Goal: Information Seeking & Learning: Learn about a topic

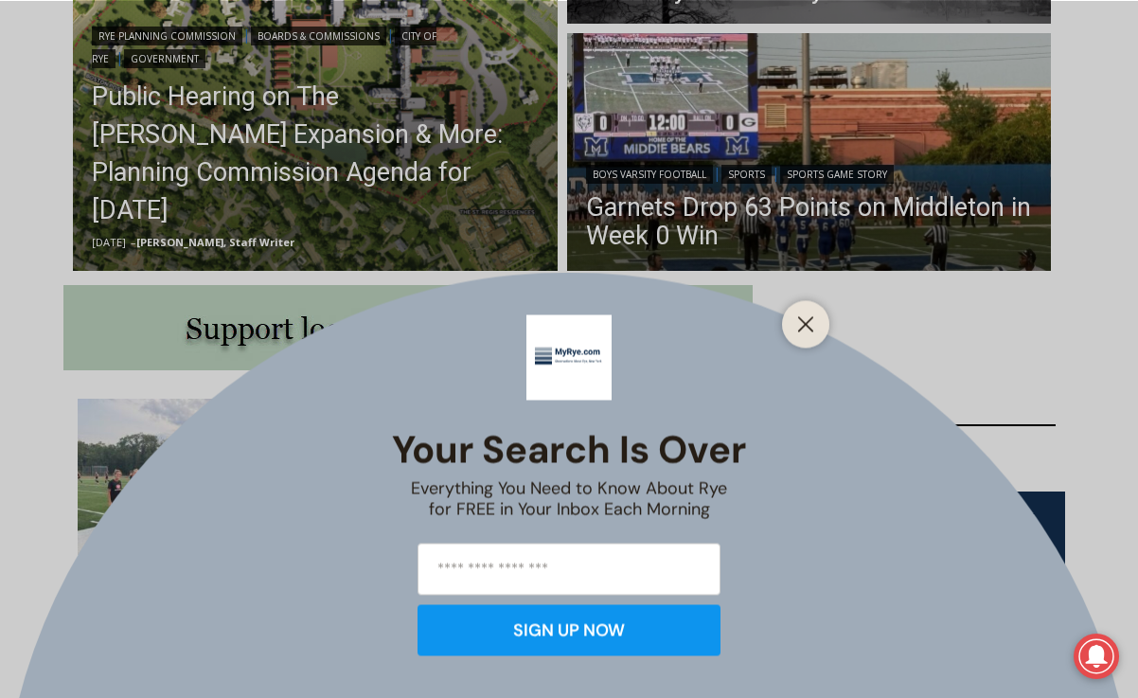
scroll to position [856, 0]
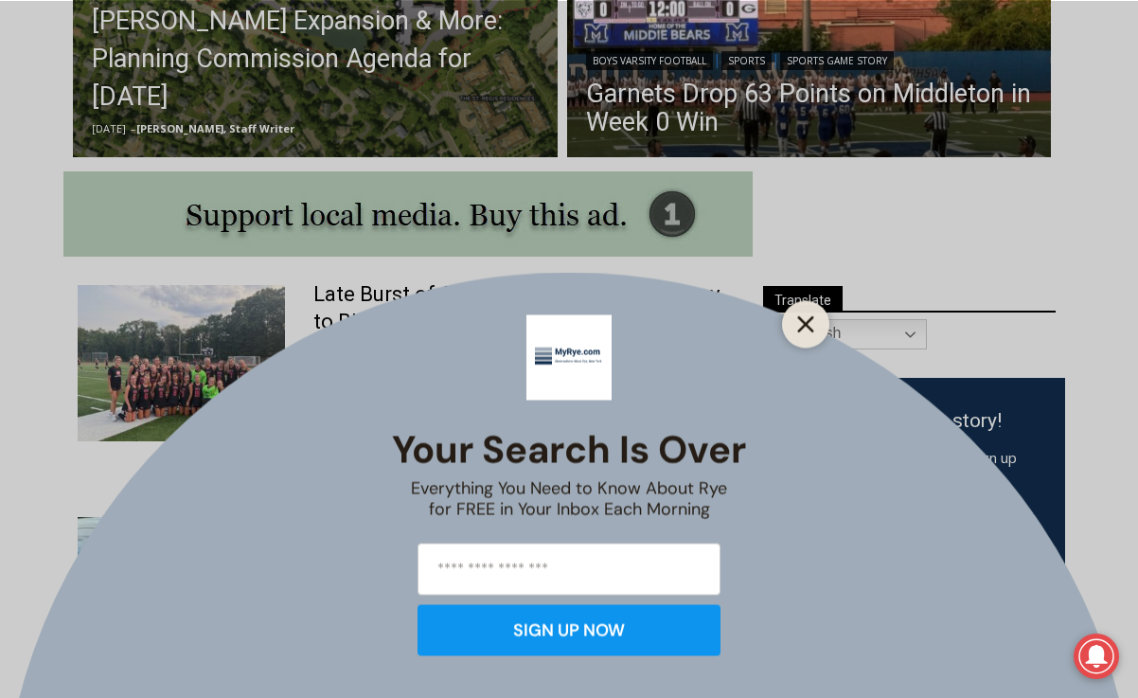
click at [808, 322] on line "Close" at bounding box center [805, 323] width 13 height 13
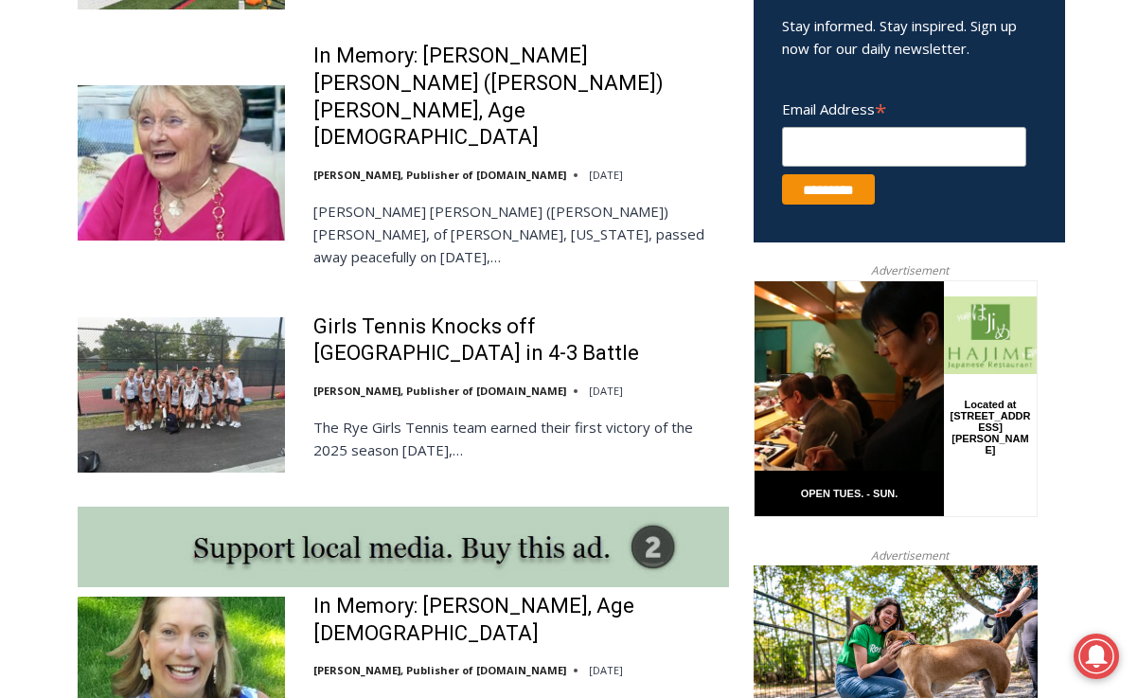
scroll to position [1317, 0]
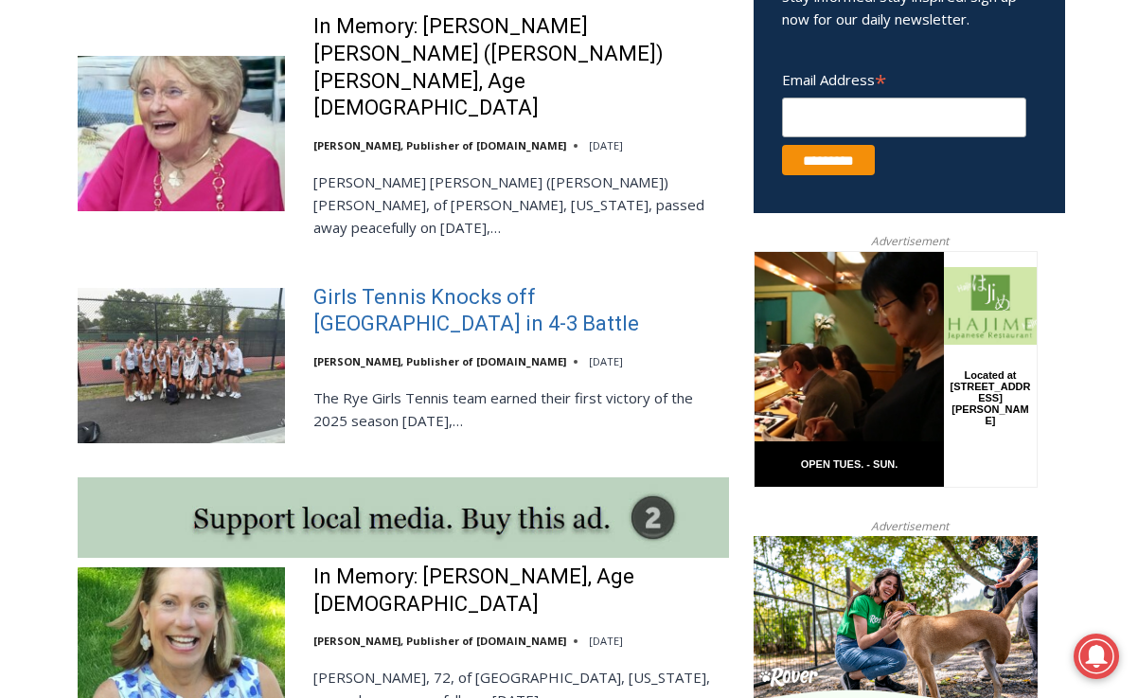
click at [474, 284] on link "Girls Tennis Knocks off [GEOGRAPHIC_DATA] in 4-3 Battle" at bounding box center [521, 311] width 416 height 54
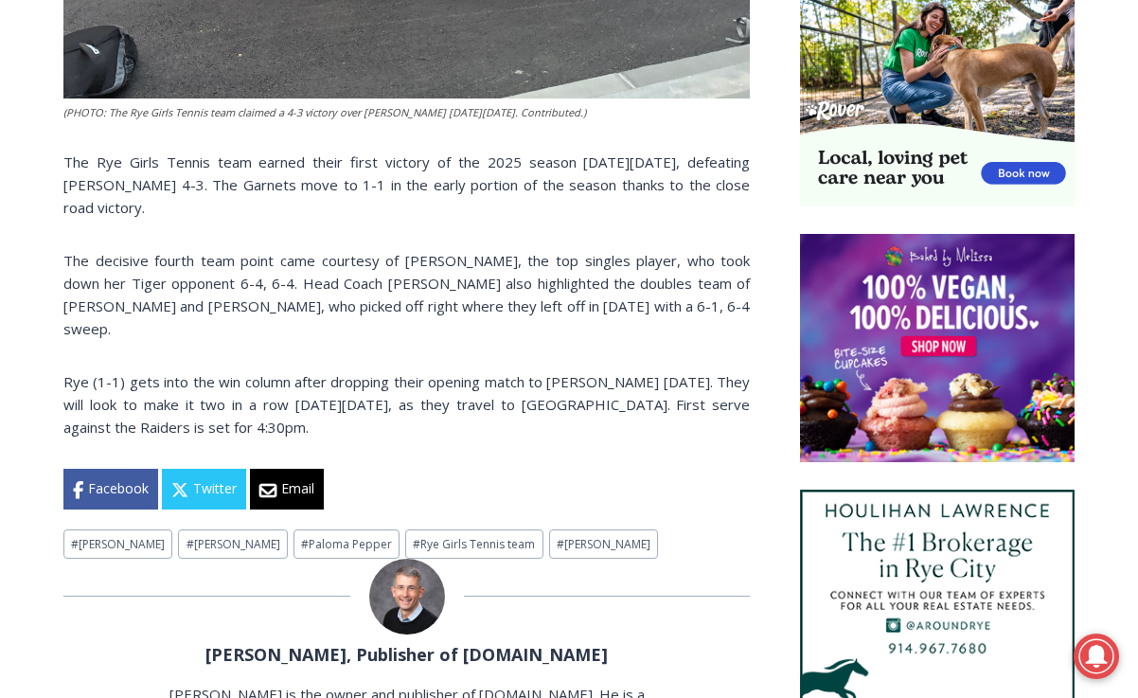
scroll to position [1256, 0]
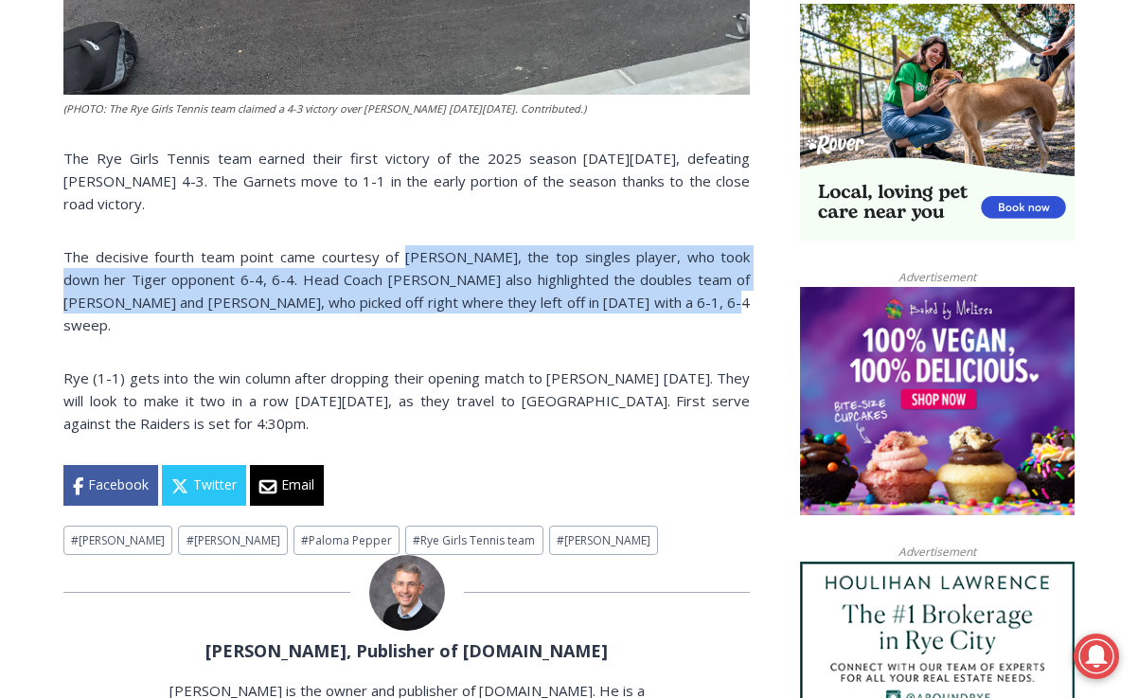
drag, startPoint x: 634, startPoint y: 307, endPoint x: 387, endPoint y: 252, distance: 253.2
click at [387, 252] on p "The decisive fourth team point came courtesy of Alex DiMeo, the top singles pla…" at bounding box center [406, 290] width 686 height 91
copy p "Alex DiMeo, the top singles player, who took down her Tiger opponent 6-4, 6-4. …"
